Goal: Information Seeking & Learning: Understand process/instructions

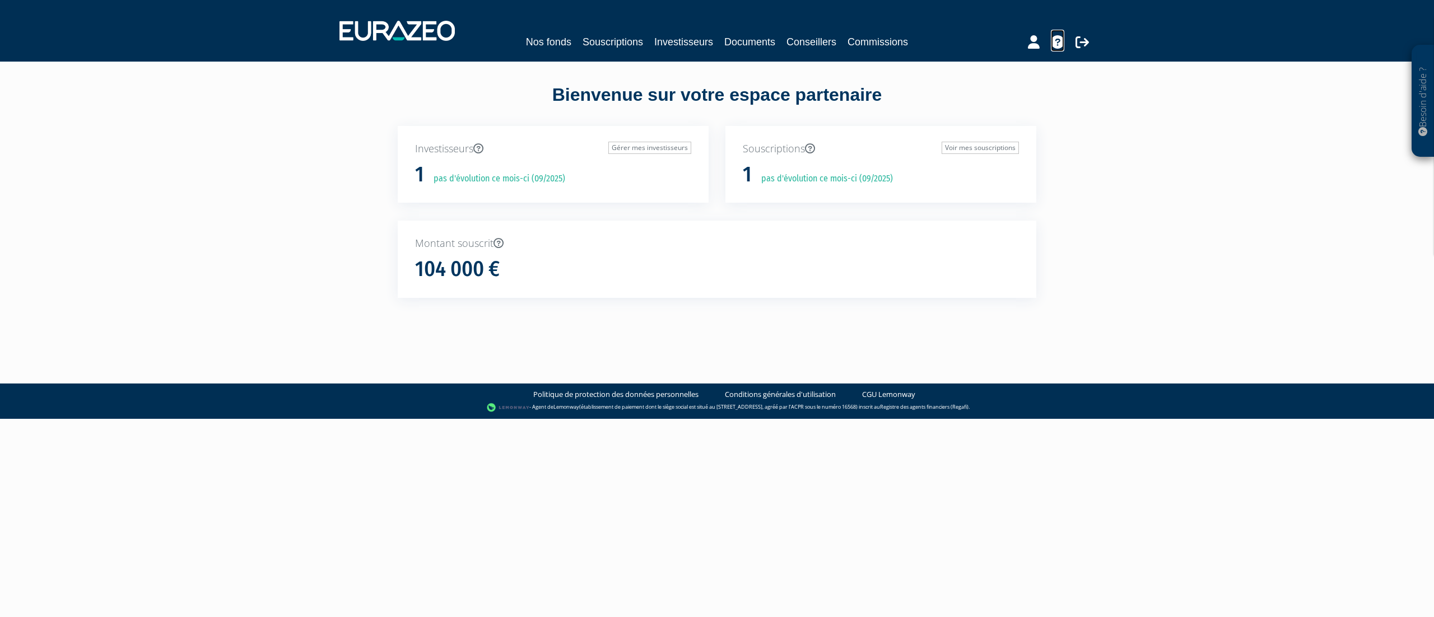
click at [1061, 43] on icon at bounding box center [1057, 41] width 13 height 13
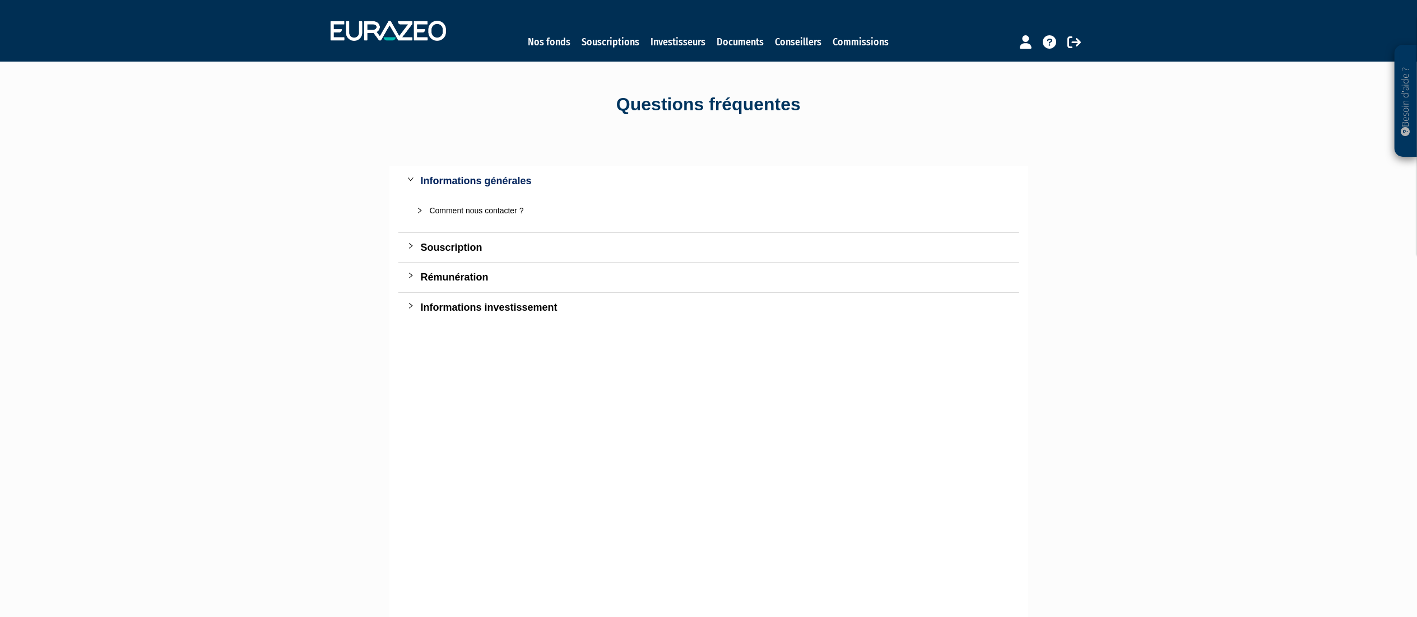
click at [435, 253] on div "Souscription" at bounding box center [715, 248] width 589 height 16
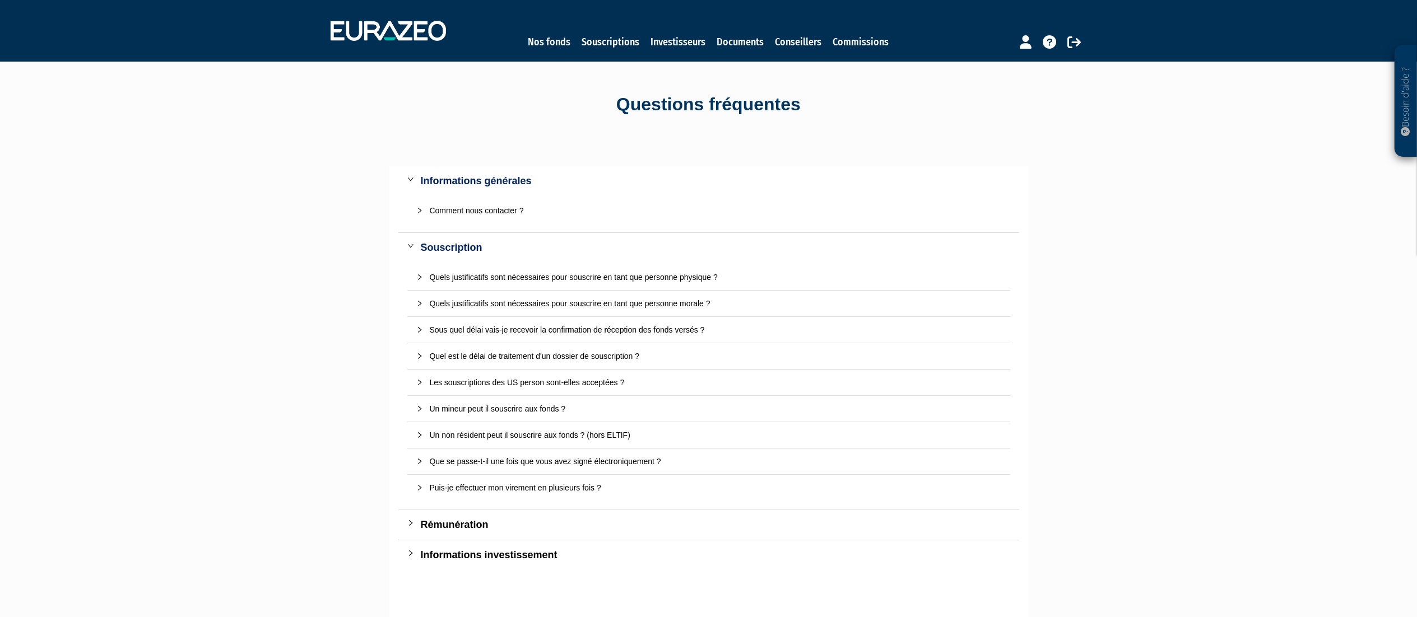
click at [634, 300] on div "Quels justificatifs sont nécessaires pour souscrire en tant que personne morale…" at bounding box center [715, 303] width 571 height 12
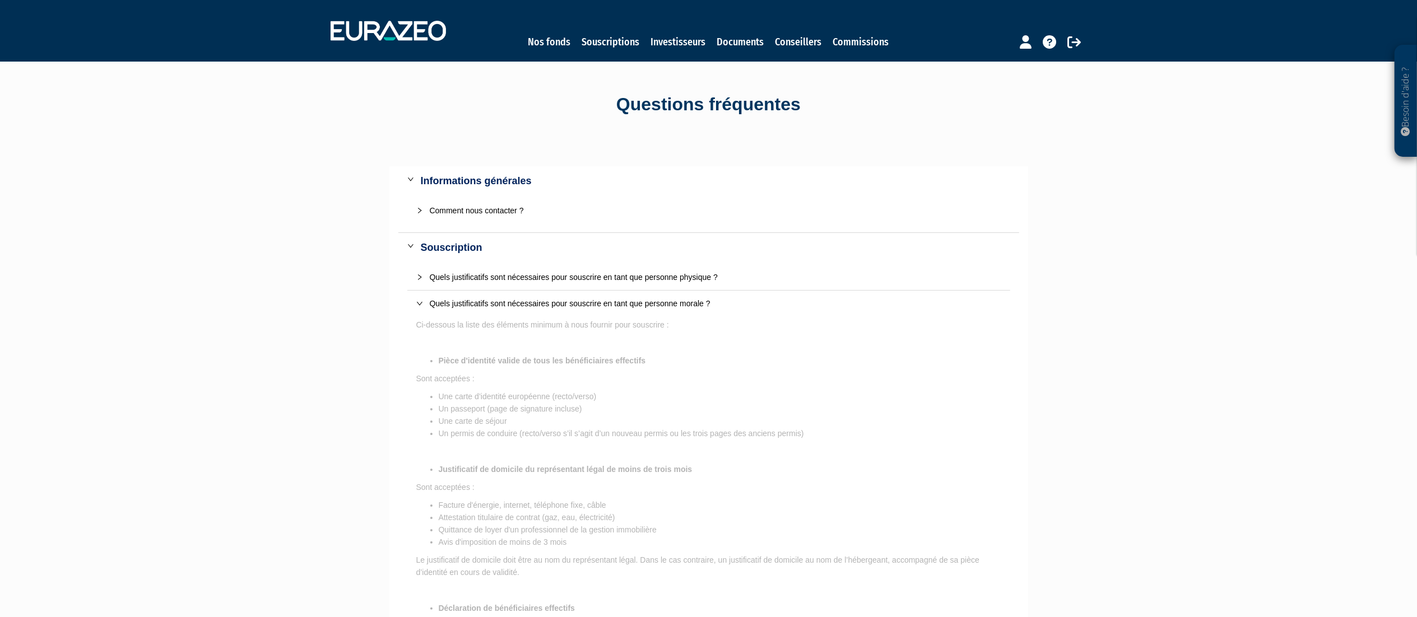
click at [500, 304] on div "Quels justificatifs sont nécessaires pour souscrire en tant que personne morale…" at bounding box center [715, 303] width 571 height 12
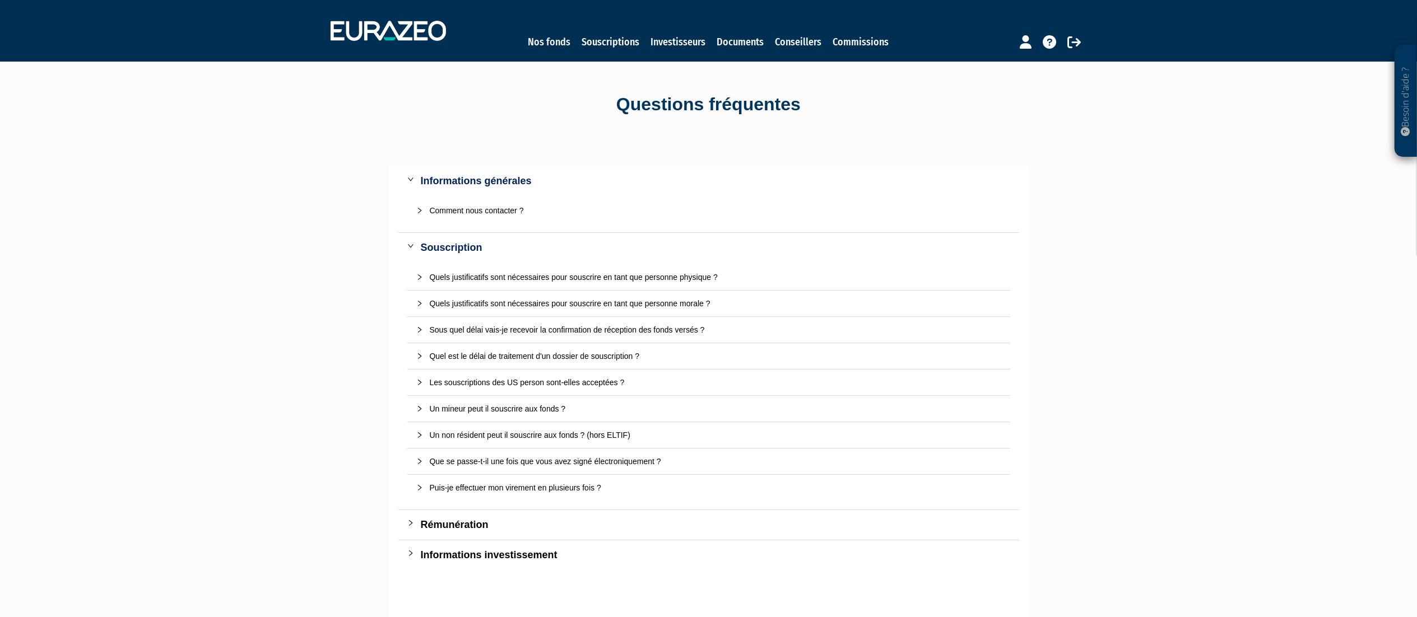
click at [544, 404] on div "Un mineur peut il souscrire aux fonds ?" at bounding box center [715, 409] width 571 height 12
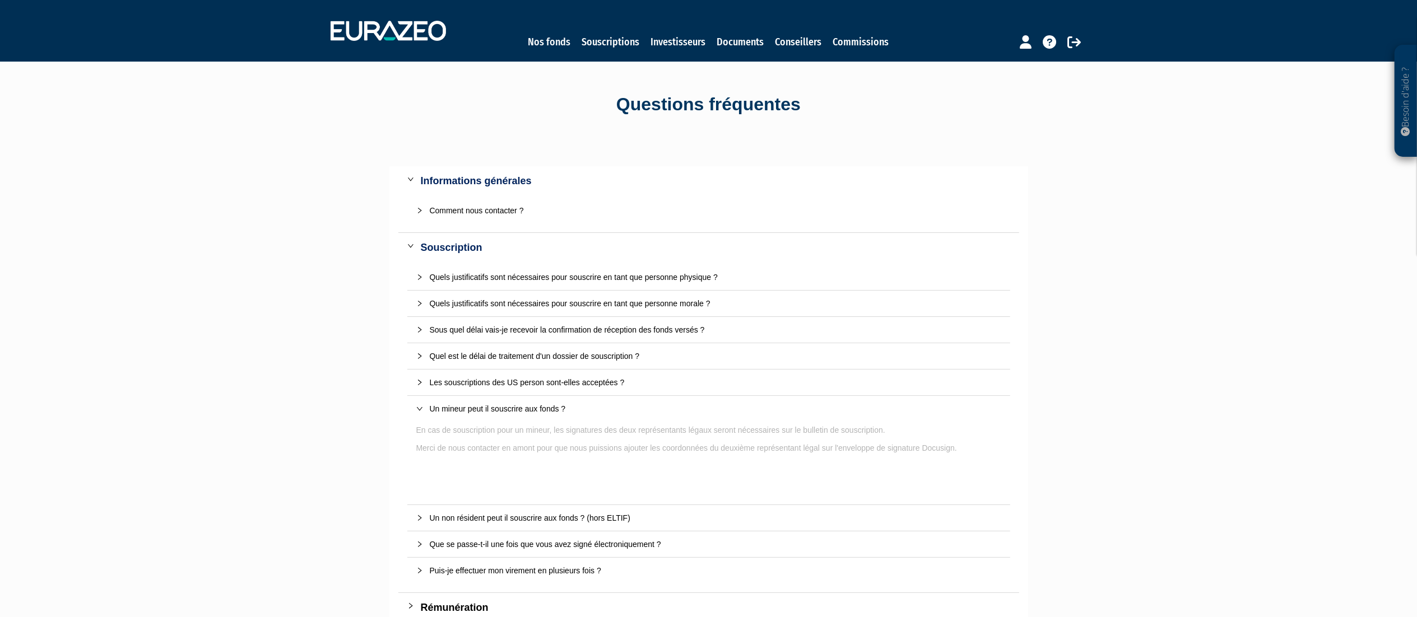
click at [544, 404] on div "Un mineur peut il souscrire aux fonds ?" at bounding box center [715, 409] width 571 height 12
